Goal: Task Accomplishment & Management: Manage account settings

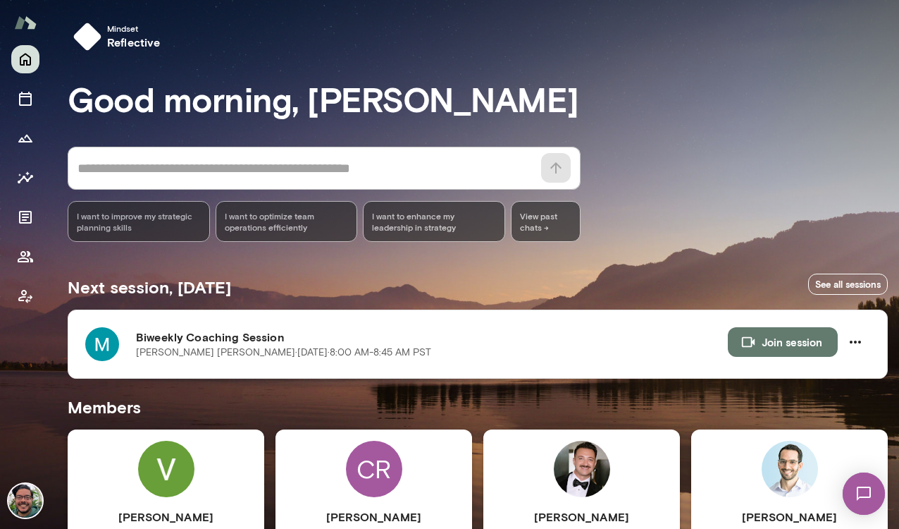
scroll to position [433, 0]
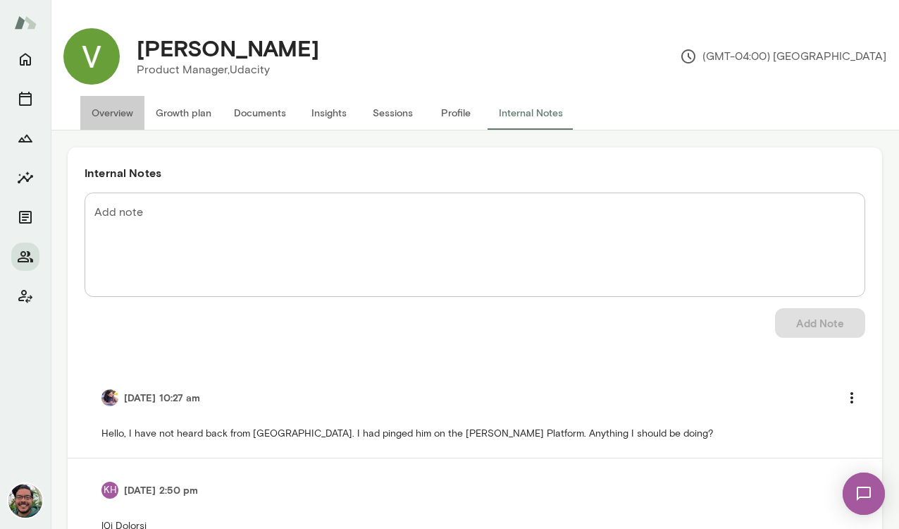
click at [115, 118] on button "Overview" at bounding box center [112, 113] width 64 height 34
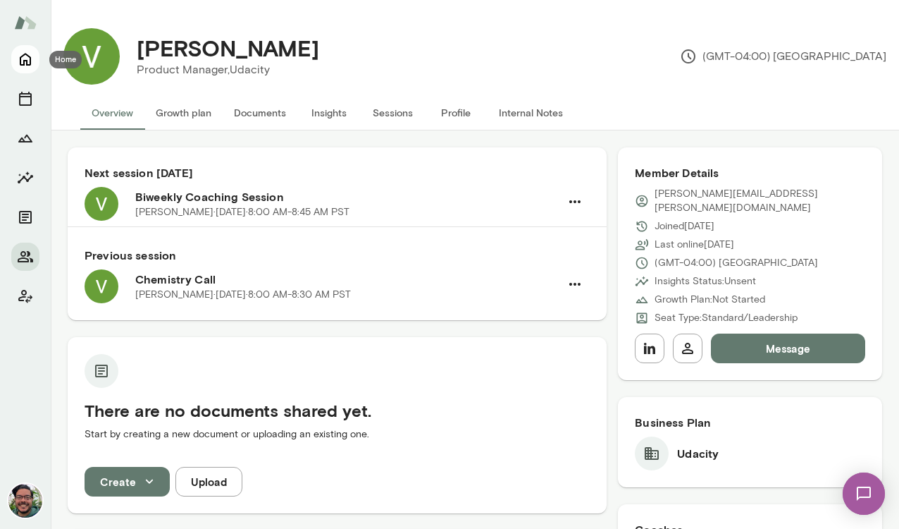
click at [24, 62] on icon "Home" at bounding box center [25, 60] width 11 height 13
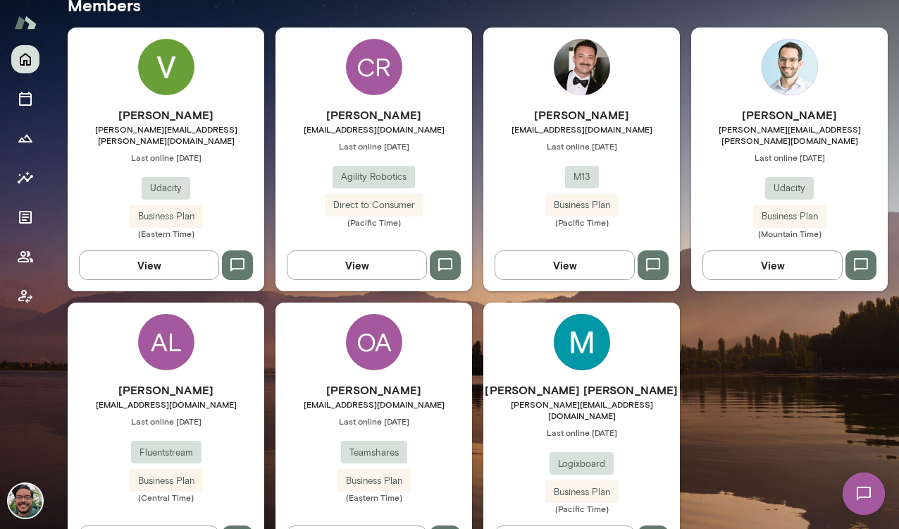
scroll to position [477, 0]
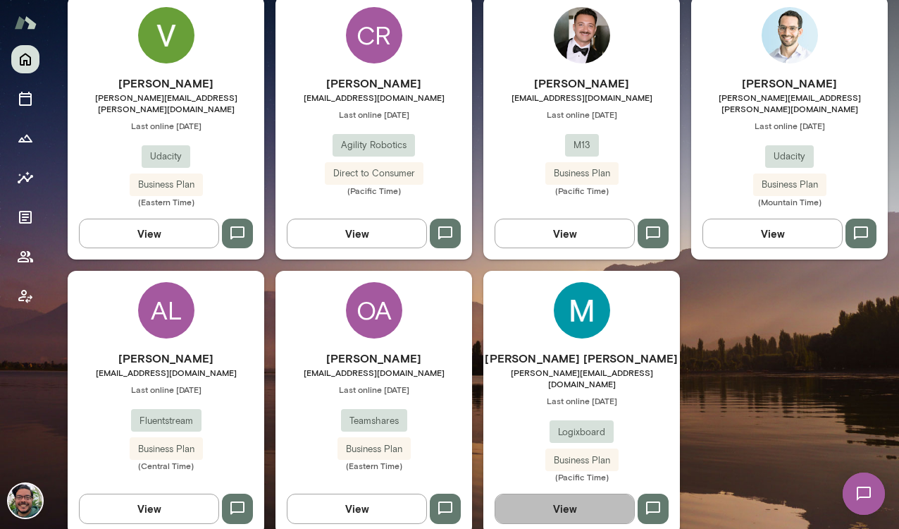
click at [556, 493] on button "View" at bounding box center [565, 508] width 140 height 30
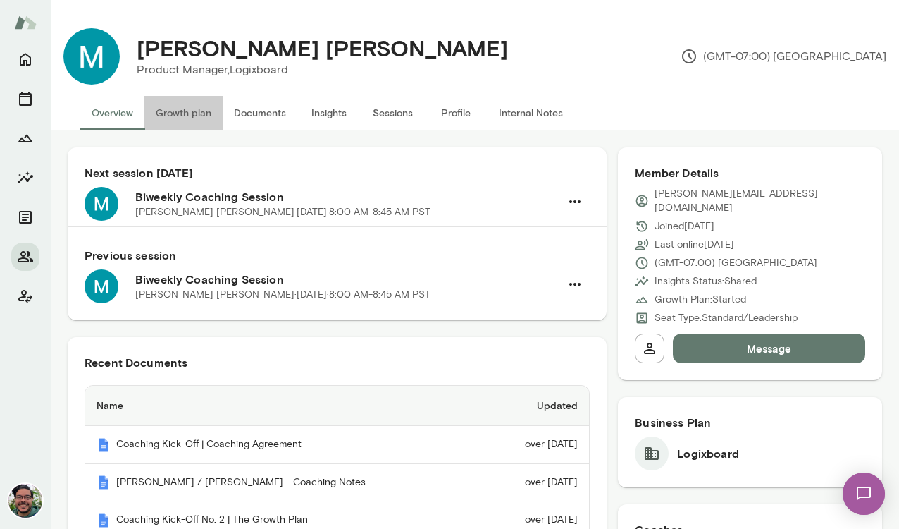
click at [179, 116] on button "Growth plan" at bounding box center [183, 113] width 78 height 34
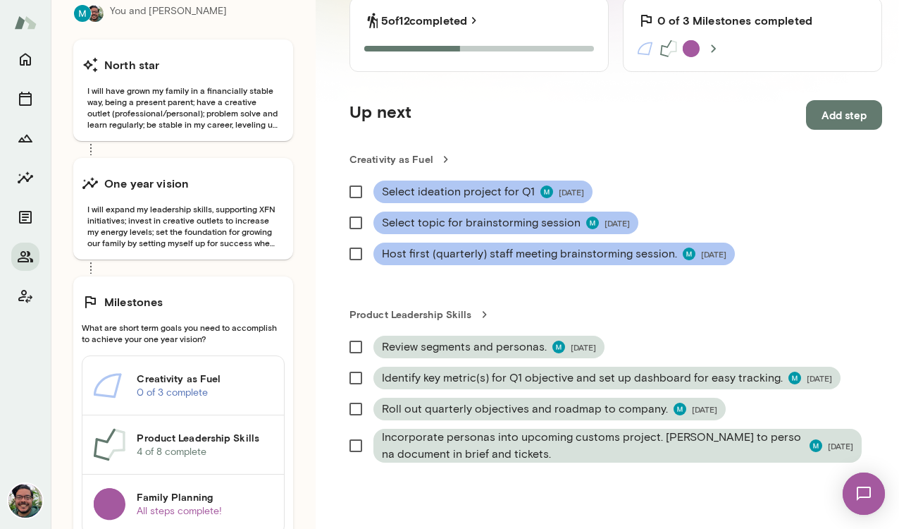
scroll to position [217, 0]
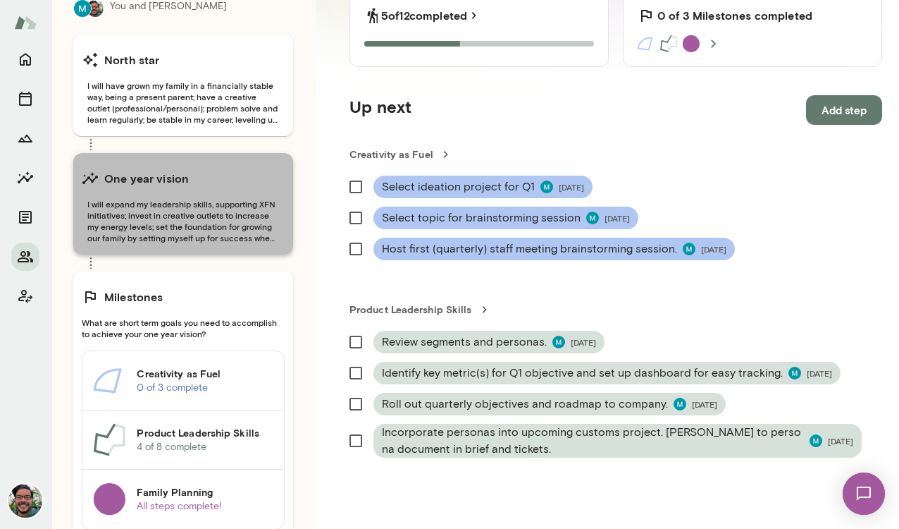
click at [186, 202] on span "I will expand my leadership skills, supporting XFN initiatives; invest in creat…" at bounding box center [183, 220] width 203 height 45
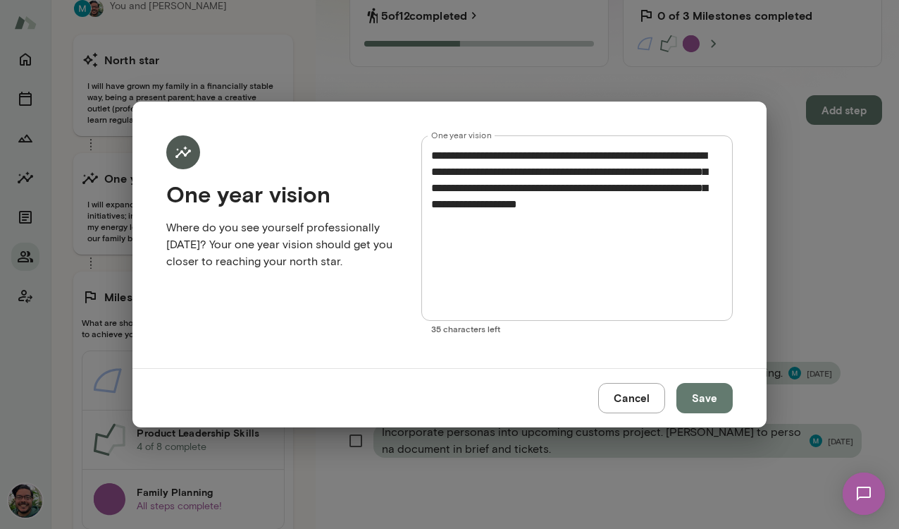
click at [635, 395] on button "Cancel" at bounding box center [631, 398] width 67 height 30
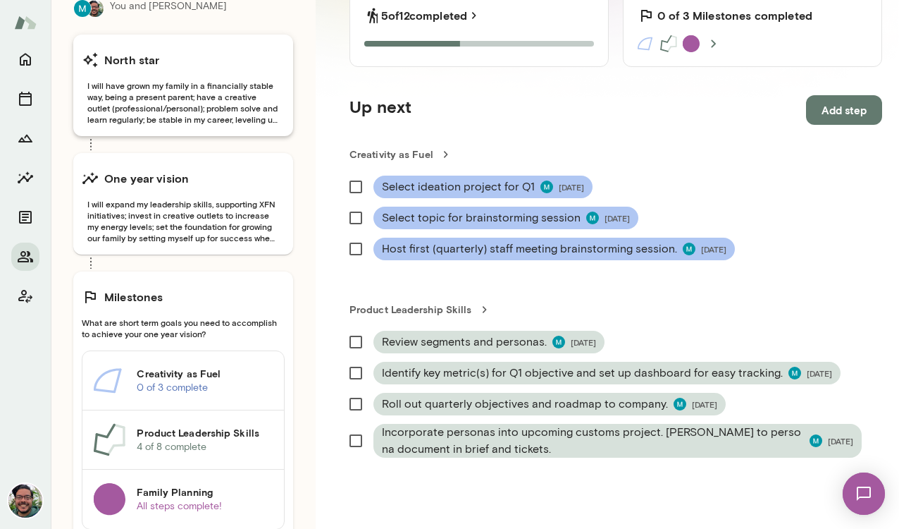
click at [187, 121] on span "I will have grown my family in a financially stable way, being a present parent…" at bounding box center [183, 102] width 203 height 45
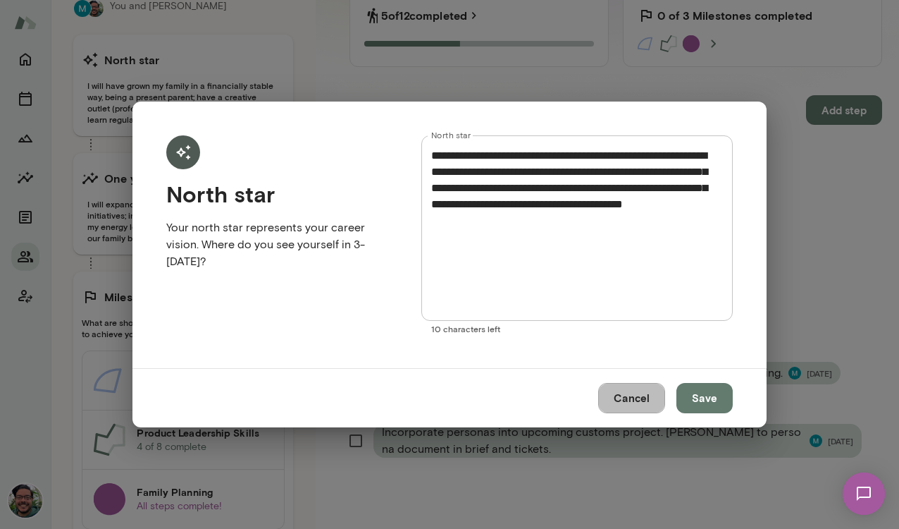
click at [624, 395] on button "Cancel" at bounding box center [631, 398] width 67 height 30
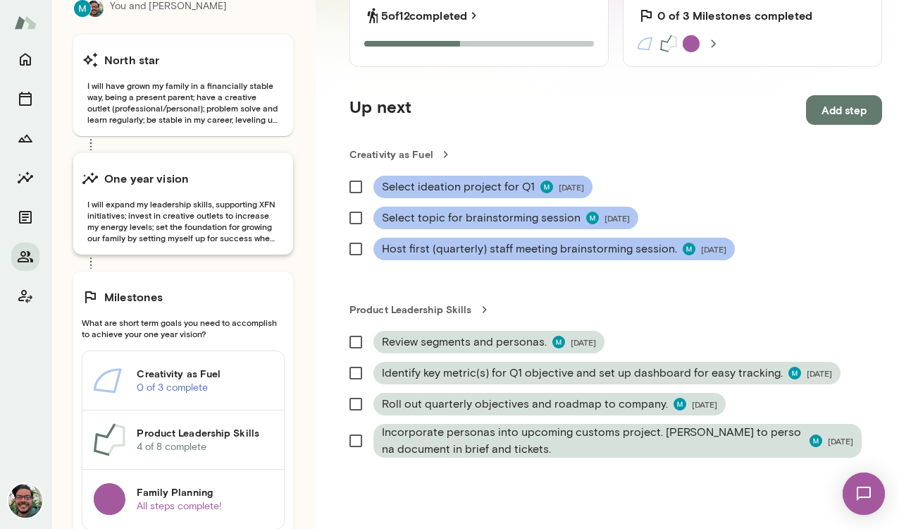
scroll to position [305, 0]
